Goal: Information Seeking & Learning: Learn about a topic

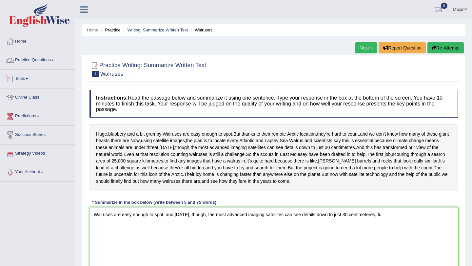
click at [30, 61] on link "Practice Questions" at bounding box center [37, 59] width 75 height 16
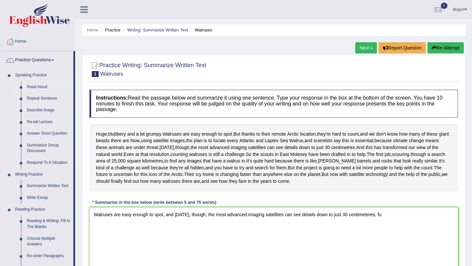
click at [27, 87] on link "Read Aloud" at bounding box center [48, 87] width 49 height 12
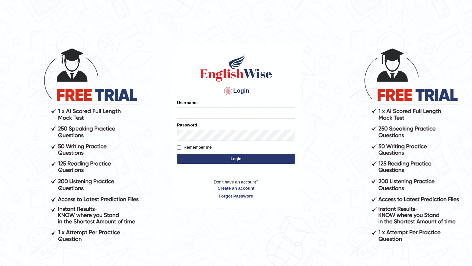
type input "Mayuguna"
click at [183, 161] on button "Login" at bounding box center [236, 159] width 118 height 10
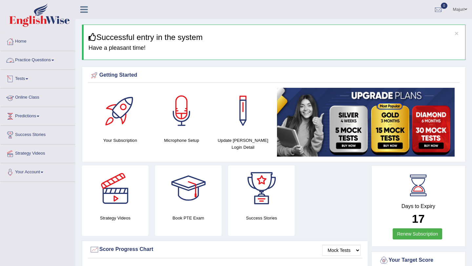
click at [34, 60] on link "Practice Questions" at bounding box center [37, 59] width 75 height 16
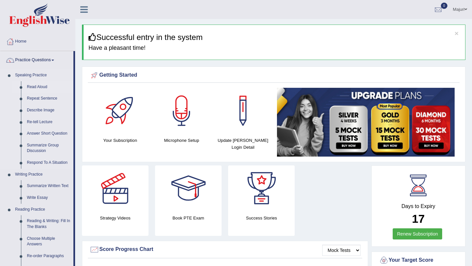
click at [36, 85] on link "Read Aloud" at bounding box center [48, 87] width 49 height 12
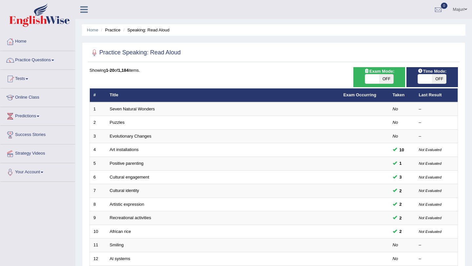
click at [364, 84] on div "ON OFF" at bounding box center [379, 79] width 45 height 10
click at [370, 82] on span at bounding box center [372, 78] width 14 height 9
checkbox input "true"
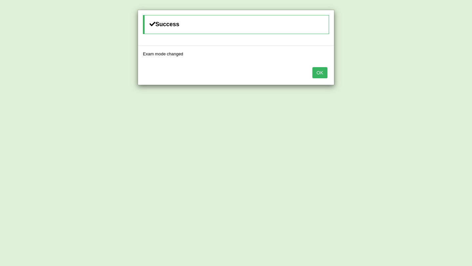
click at [320, 74] on button "OK" at bounding box center [319, 72] width 15 height 11
click at [324, 75] on button "OK" at bounding box center [319, 72] width 15 height 11
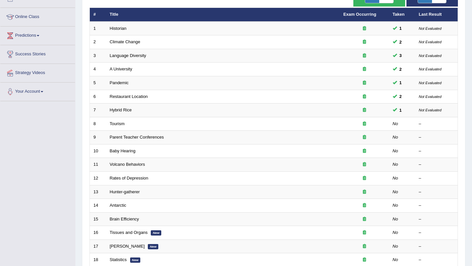
scroll to position [80, 0]
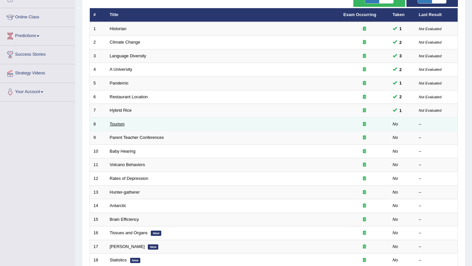
click at [116, 124] on link "Tourism" at bounding box center [117, 124] width 15 height 5
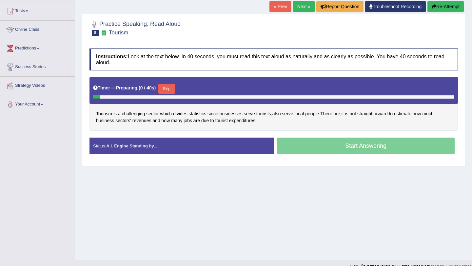
scroll to position [71, 0]
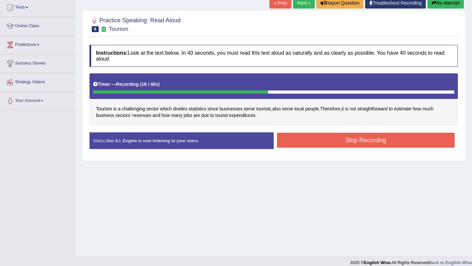
click at [343, 144] on button "Stop Recording" at bounding box center [366, 140] width 178 height 15
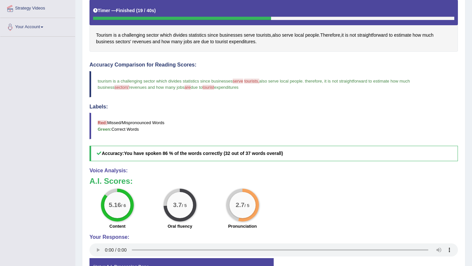
scroll to position [0, 0]
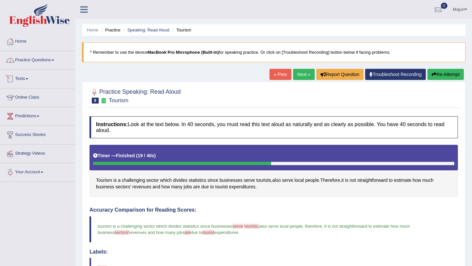
click at [32, 62] on link "Practice Questions" at bounding box center [37, 59] width 75 height 16
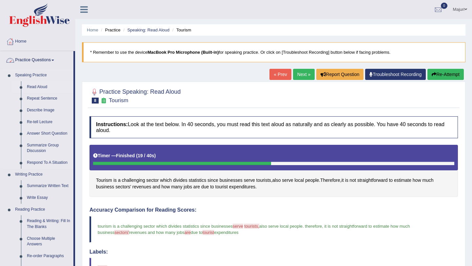
click at [32, 87] on link "Read Aloud" at bounding box center [48, 87] width 49 height 12
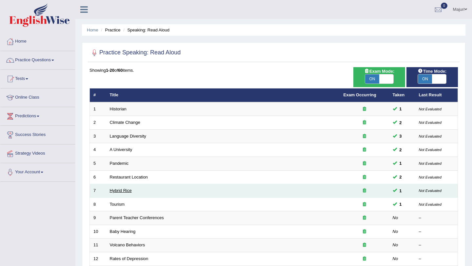
click at [121, 192] on link "Hybrid Rice" at bounding box center [121, 190] width 22 height 5
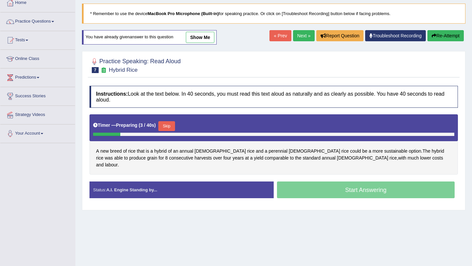
scroll to position [38, 0]
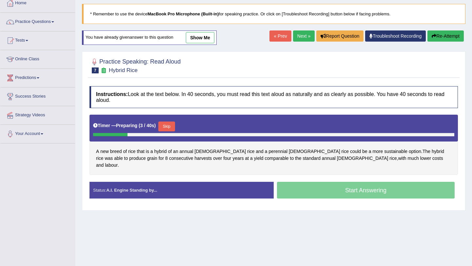
click at [203, 40] on link "show me" at bounding box center [200, 37] width 29 height 11
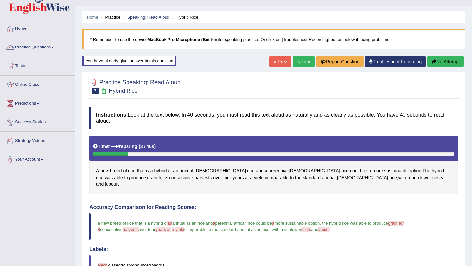
scroll to position [0, 0]
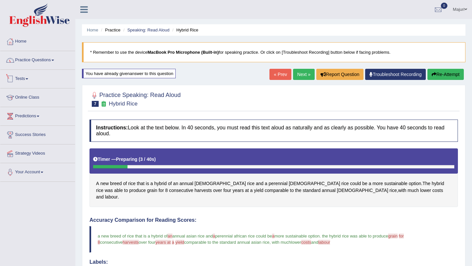
click at [23, 66] on link "Practice Questions" at bounding box center [37, 59] width 75 height 16
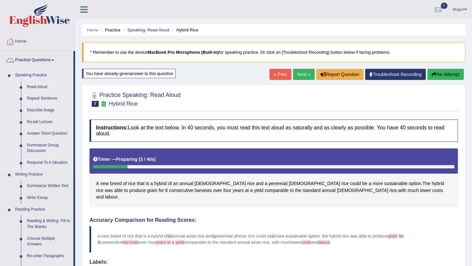
click at [29, 85] on link "Read Aloud" at bounding box center [48, 87] width 49 height 12
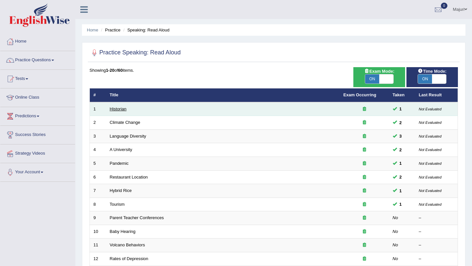
click at [121, 111] on link "Historian" at bounding box center [118, 109] width 17 height 5
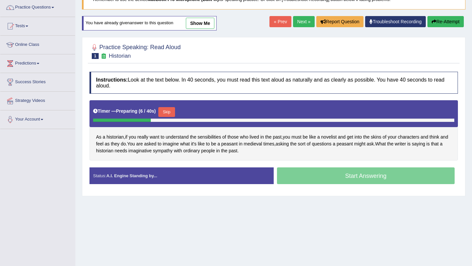
scroll to position [33, 0]
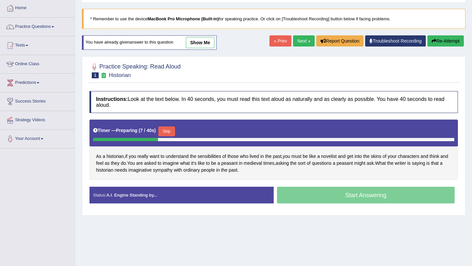
click at [193, 44] on link "show me" at bounding box center [200, 42] width 29 height 11
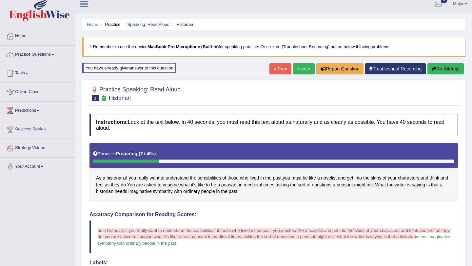
scroll to position [0, 0]
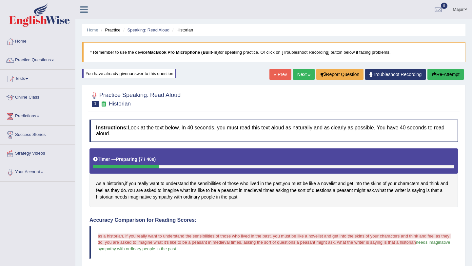
click at [156, 32] on link "Speaking: Read Aloud" at bounding box center [148, 30] width 42 height 5
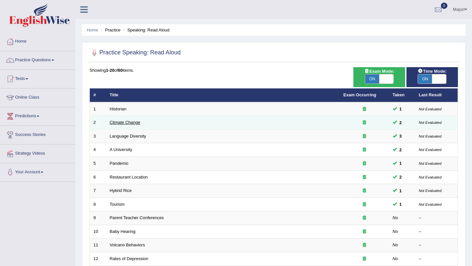
click at [127, 124] on link "Climate Change" at bounding box center [125, 122] width 30 height 5
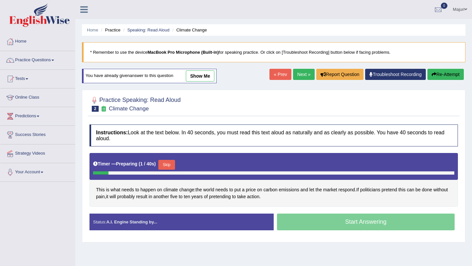
click at [205, 76] on link "show me" at bounding box center [200, 75] width 29 height 11
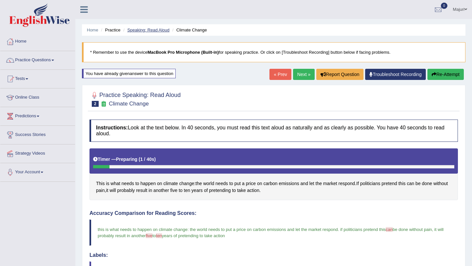
click at [158, 32] on link "Speaking: Read Aloud" at bounding box center [148, 30] width 42 height 5
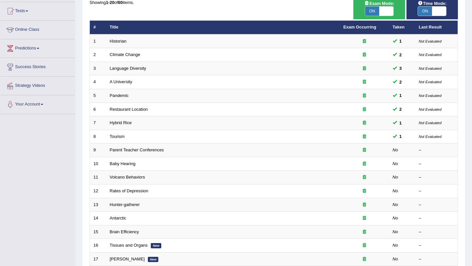
scroll to position [71, 0]
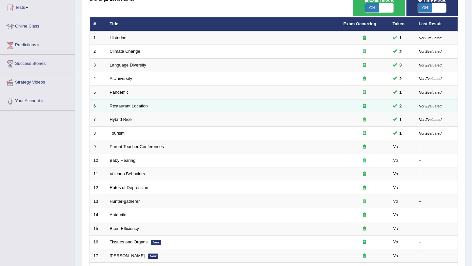
click at [137, 106] on link "Restaurant Location" at bounding box center [129, 106] width 38 height 5
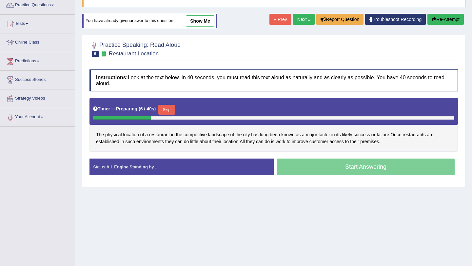
scroll to position [27, 0]
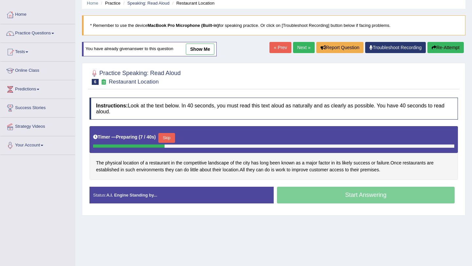
click at [206, 54] on link "show me" at bounding box center [200, 49] width 29 height 11
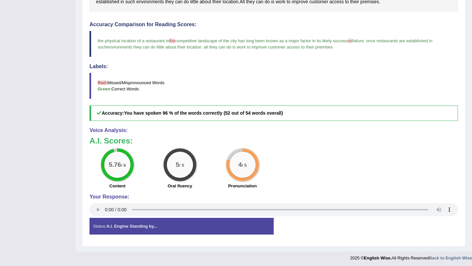
scroll to position [0, 0]
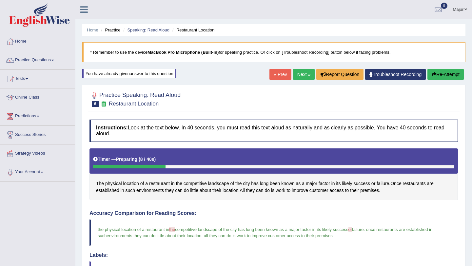
click at [155, 32] on link "Speaking: Read Aloud" at bounding box center [148, 30] width 42 height 5
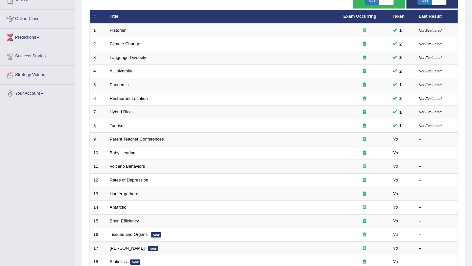
scroll to position [81, 0]
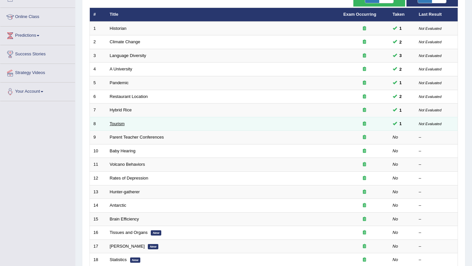
click at [118, 124] on link "Tourism" at bounding box center [117, 123] width 15 height 5
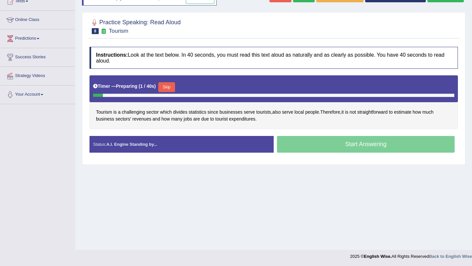
scroll to position [78, 0]
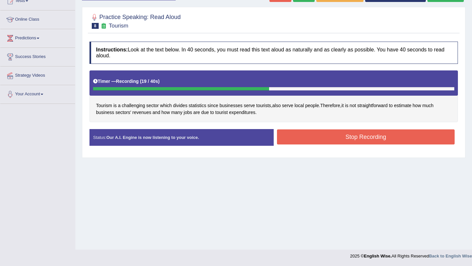
click at [365, 136] on button "Stop Recording" at bounding box center [366, 136] width 178 height 15
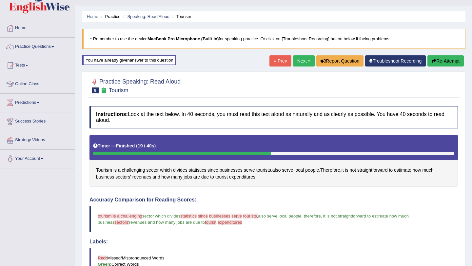
scroll to position [0, 0]
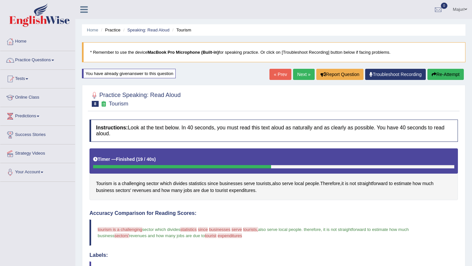
click at [440, 75] on button "Re-Attempt" at bounding box center [445, 74] width 36 height 11
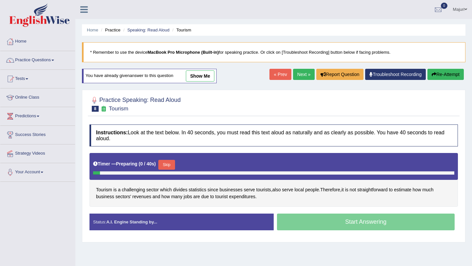
scroll to position [78, 0]
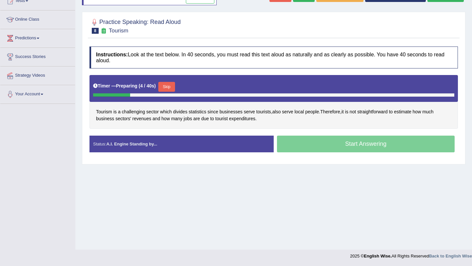
click at [170, 87] on button "Skip" at bounding box center [166, 87] width 16 height 10
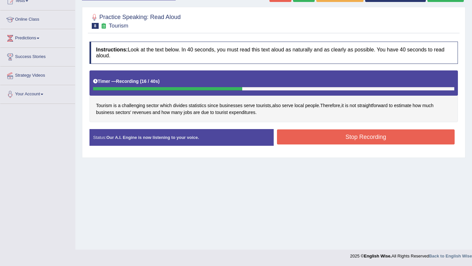
click at [356, 139] on button "Stop Recording" at bounding box center [366, 136] width 178 height 15
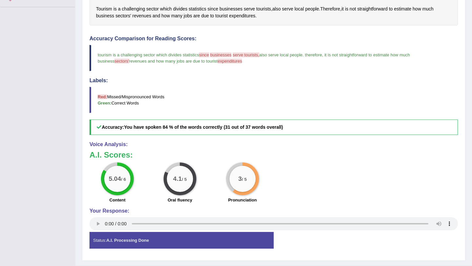
scroll to position [191, 0]
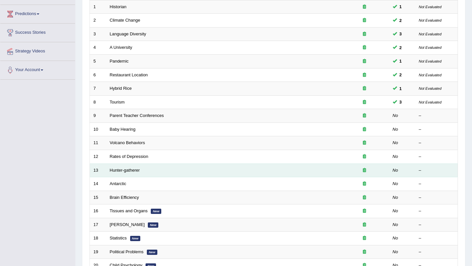
scroll to position [110, 0]
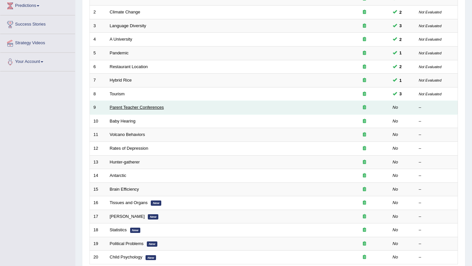
click at [122, 109] on link "Parent Teacher Conferences" at bounding box center [137, 107] width 54 height 5
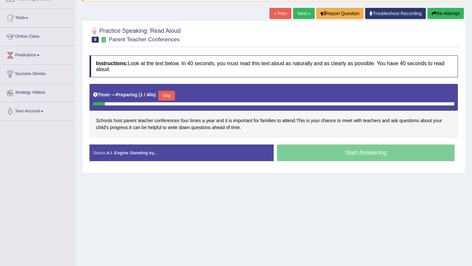
scroll to position [63, 0]
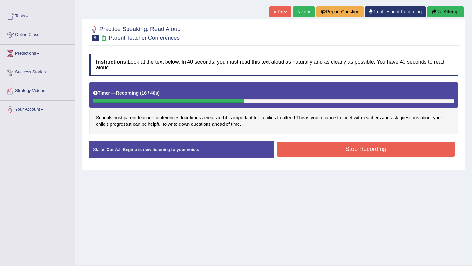
click at [362, 150] on button "Stop Recording" at bounding box center [366, 149] width 178 height 15
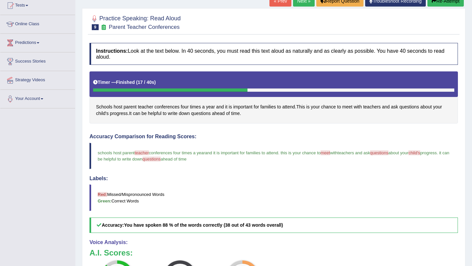
scroll to position [0, 0]
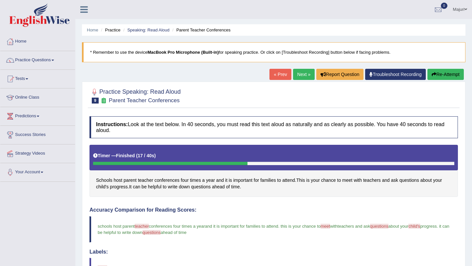
click at [441, 77] on button "Re-Attempt" at bounding box center [445, 74] width 36 height 11
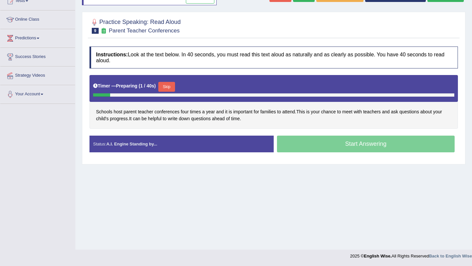
scroll to position [78, 0]
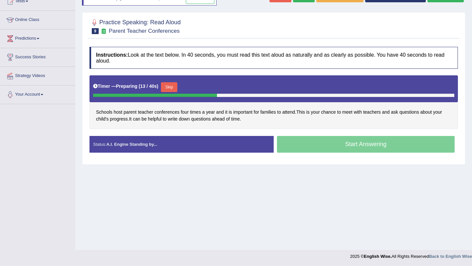
click at [168, 89] on button "Skip" at bounding box center [169, 87] width 16 height 10
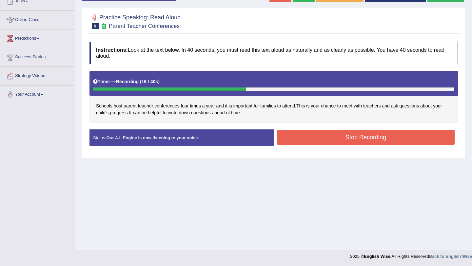
click at [311, 139] on button "Stop Recording" at bounding box center [366, 137] width 178 height 15
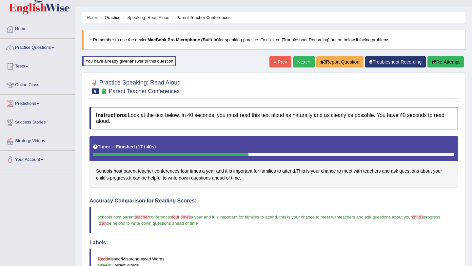
scroll to position [0, 0]
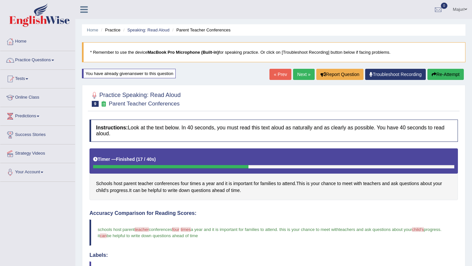
click at [297, 77] on link "Next »" at bounding box center [304, 74] width 22 height 11
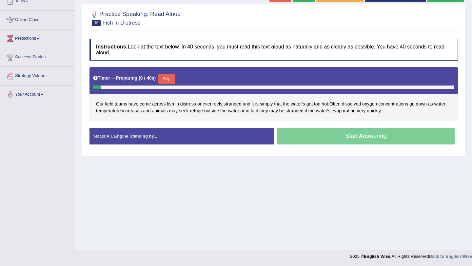
scroll to position [78, 0]
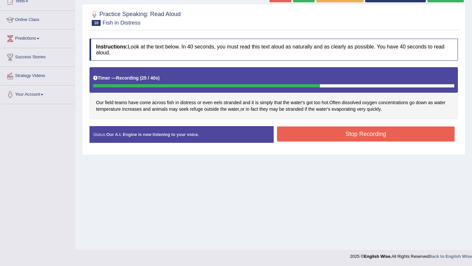
click at [377, 141] on button "Stop Recording" at bounding box center [366, 134] width 178 height 15
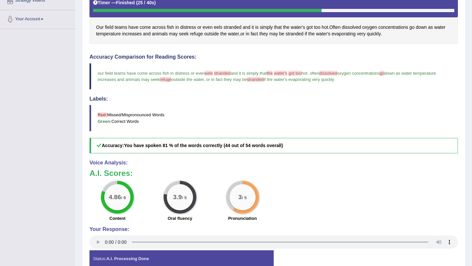
scroll to position [156, 0]
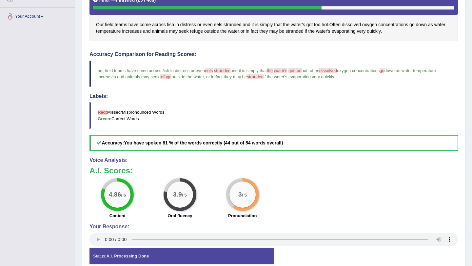
drag, startPoint x: 285, startPoint y: 133, endPoint x: 283, endPoint y: 182, distance: 48.9
click at [283, 182] on div "Instructions: Look at the text below. In 40 seconds, you must read this text al…" at bounding box center [274, 115] width 372 height 316
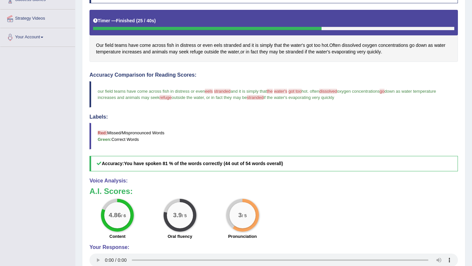
scroll to position [0, 0]
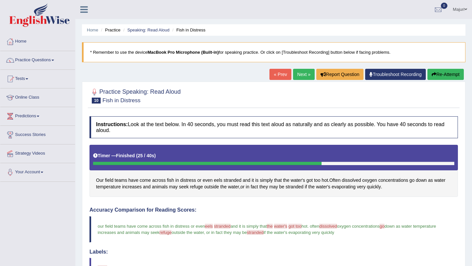
click at [437, 75] on button "Re-Attempt" at bounding box center [445, 74] width 36 height 11
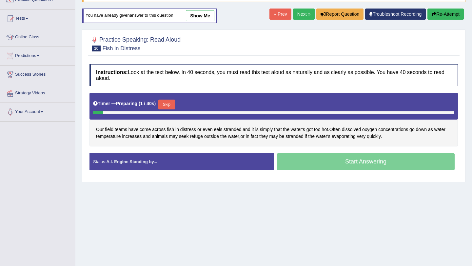
scroll to position [58, 0]
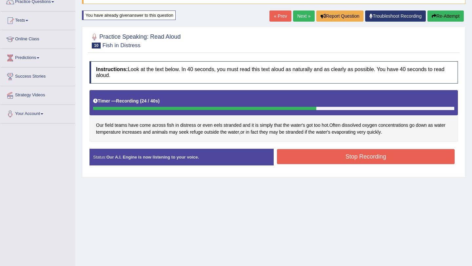
click at [342, 162] on button "Stop Recording" at bounding box center [366, 156] width 178 height 15
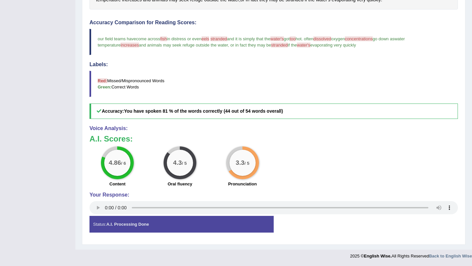
scroll to position [0, 0]
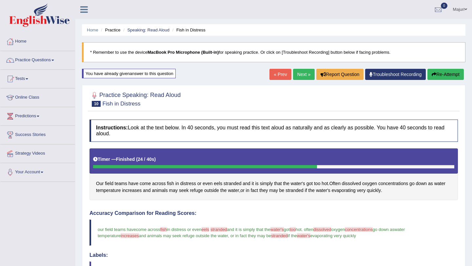
click at [294, 75] on link "Next »" at bounding box center [304, 74] width 22 height 11
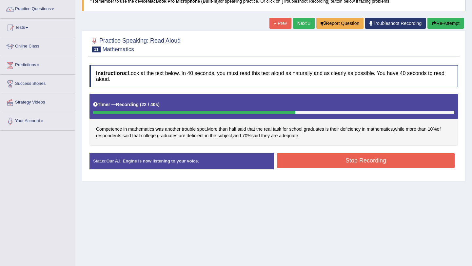
click at [376, 152] on div "Instructions: Look at the text below. In 40 seconds, you must read this text al…" at bounding box center [274, 120] width 372 height 116
click at [378, 161] on button "Stop Recording" at bounding box center [366, 160] width 178 height 15
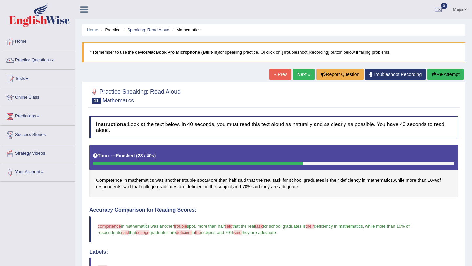
click at [439, 74] on button "Re-Attempt" at bounding box center [445, 74] width 36 height 11
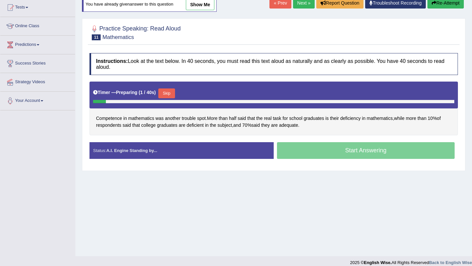
scroll to position [71, 0]
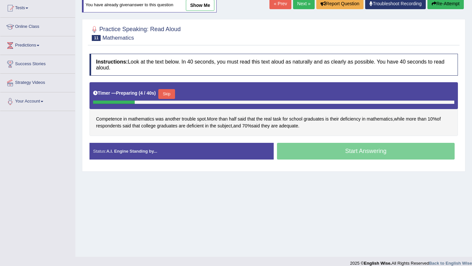
click at [170, 95] on button "Skip" at bounding box center [166, 94] width 16 height 10
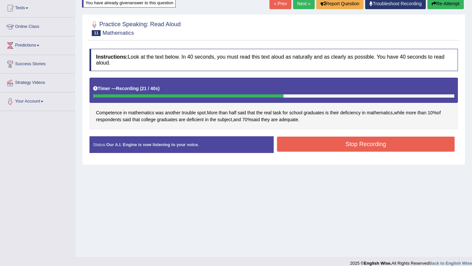
click at [370, 147] on button "Stop Recording" at bounding box center [366, 144] width 178 height 15
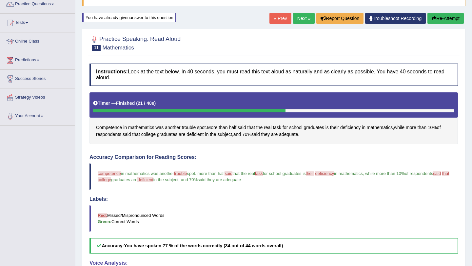
scroll to position [34, 0]
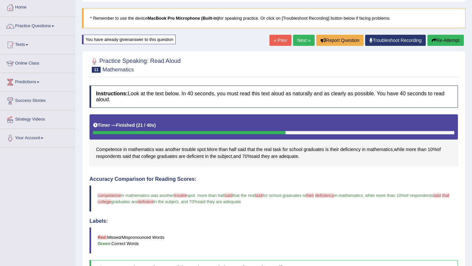
click at [442, 42] on button "Re-Attempt" at bounding box center [445, 40] width 36 height 11
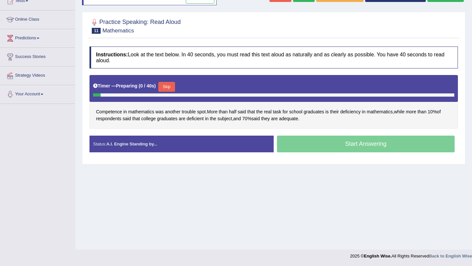
scroll to position [78, 0]
click at [170, 90] on button "Skip" at bounding box center [166, 87] width 16 height 10
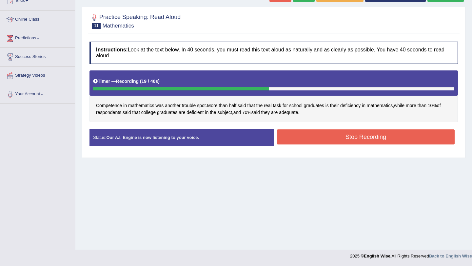
click at [352, 138] on button "Stop Recording" at bounding box center [366, 136] width 178 height 15
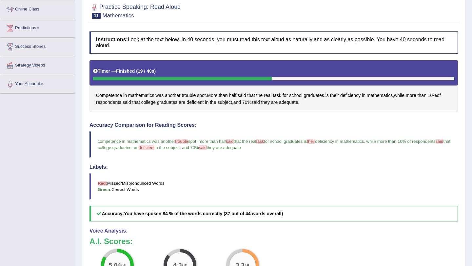
scroll to position [34, 0]
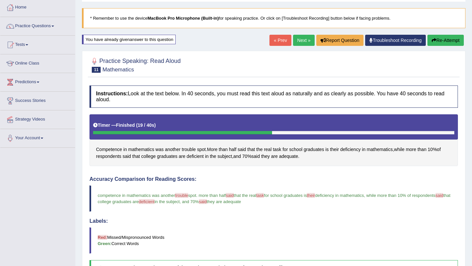
click at [440, 41] on button "Re-Attempt" at bounding box center [445, 40] width 36 height 11
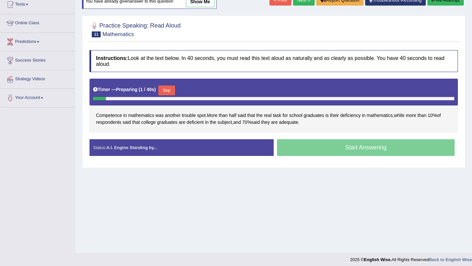
click at [171, 93] on button "Skip" at bounding box center [166, 91] width 16 height 10
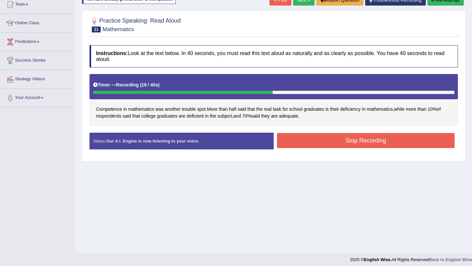
click at [368, 141] on button "Stop Recording" at bounding box center [366, 140] width 178 height 15
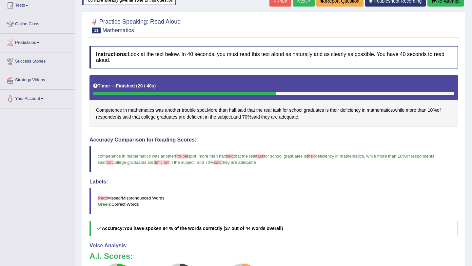
scroll to position [191, 0]
